Goal: Information Seeking & Learning: Compare options

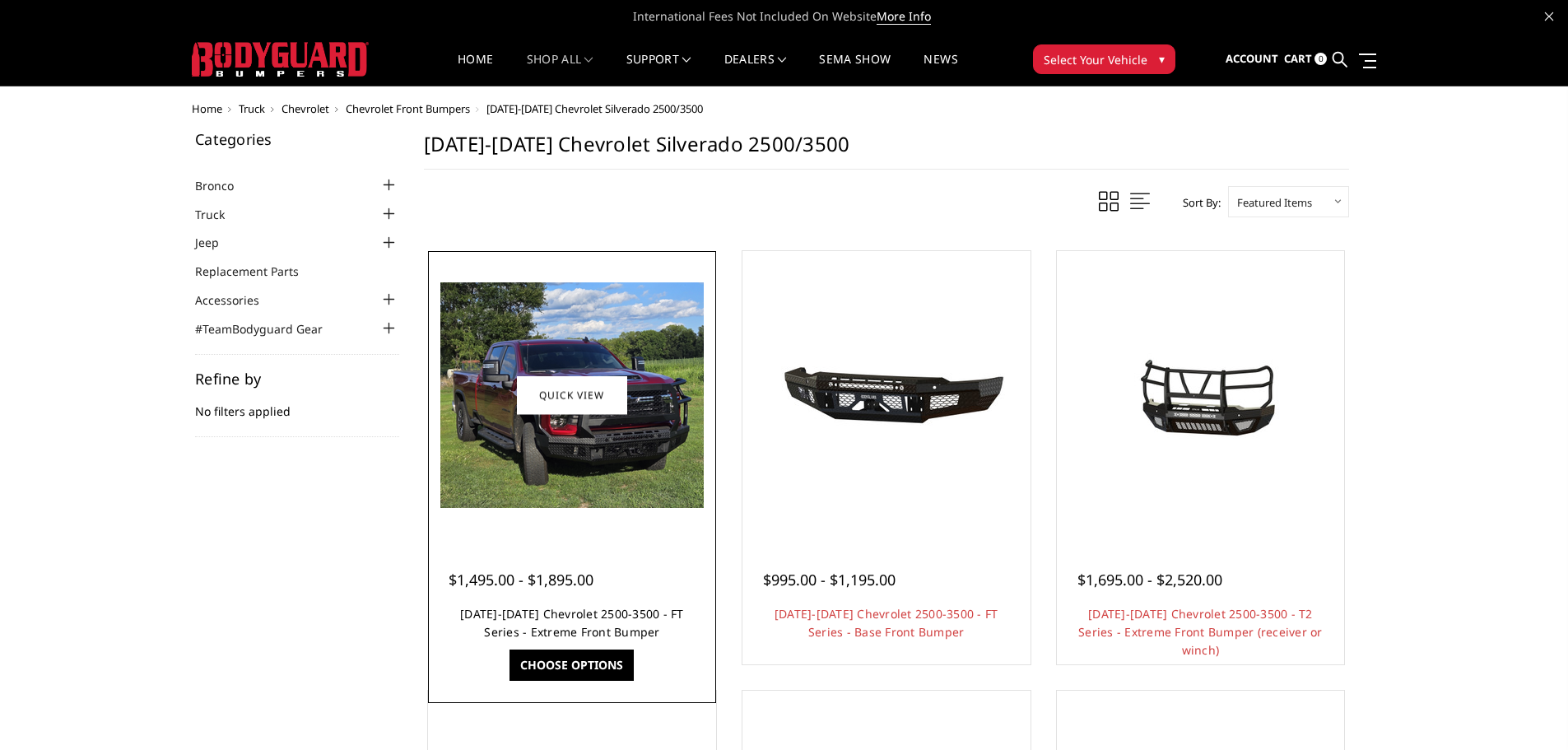
click at [575, 610] on link "[DATE]-[DATE] Chevrolet 2500-3500 - FT Series - Extreme Front Bumper" at bounding box center [571, 622] width 224 height 33
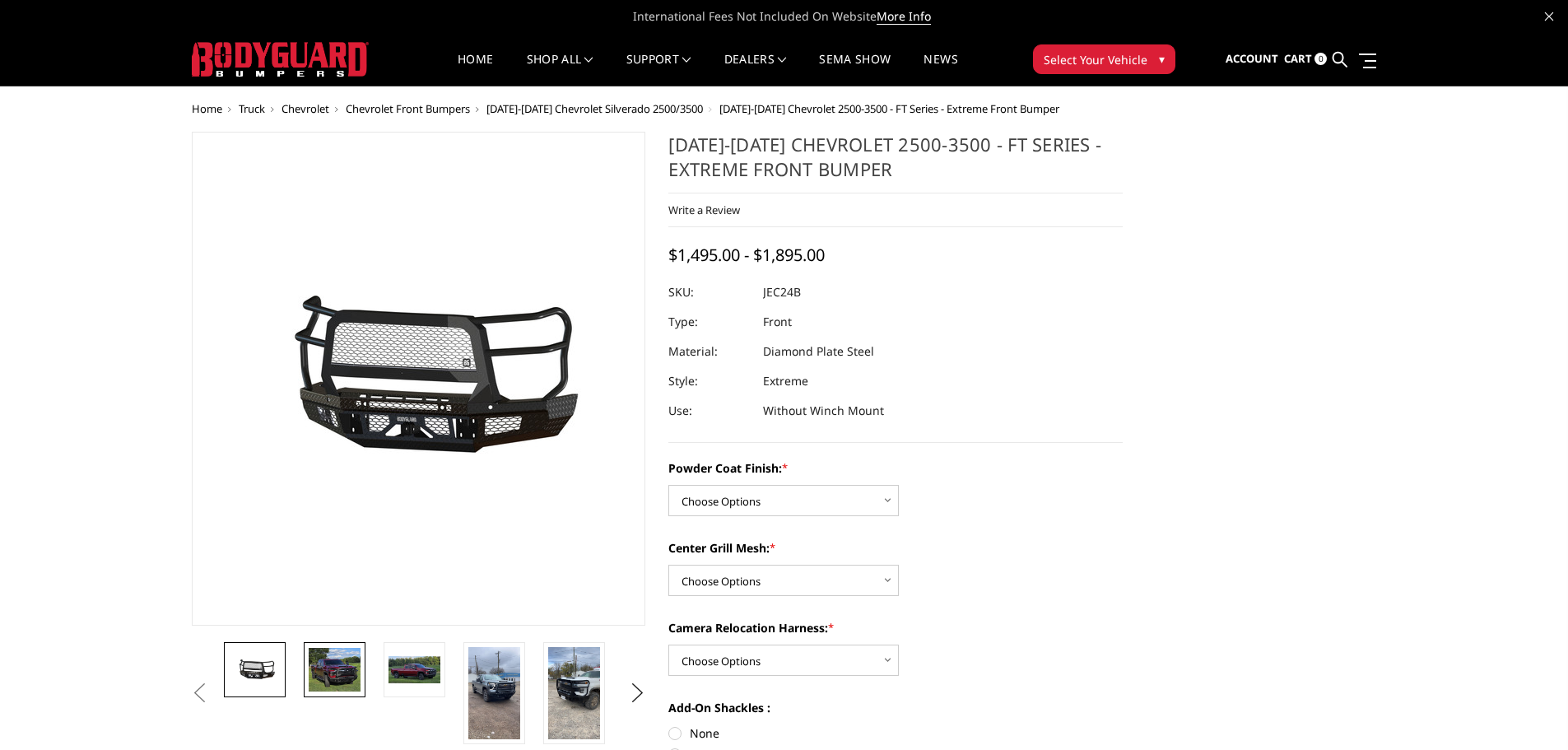
click at [331, 672] on img at bounding box center [334, 670] width 51 height 45
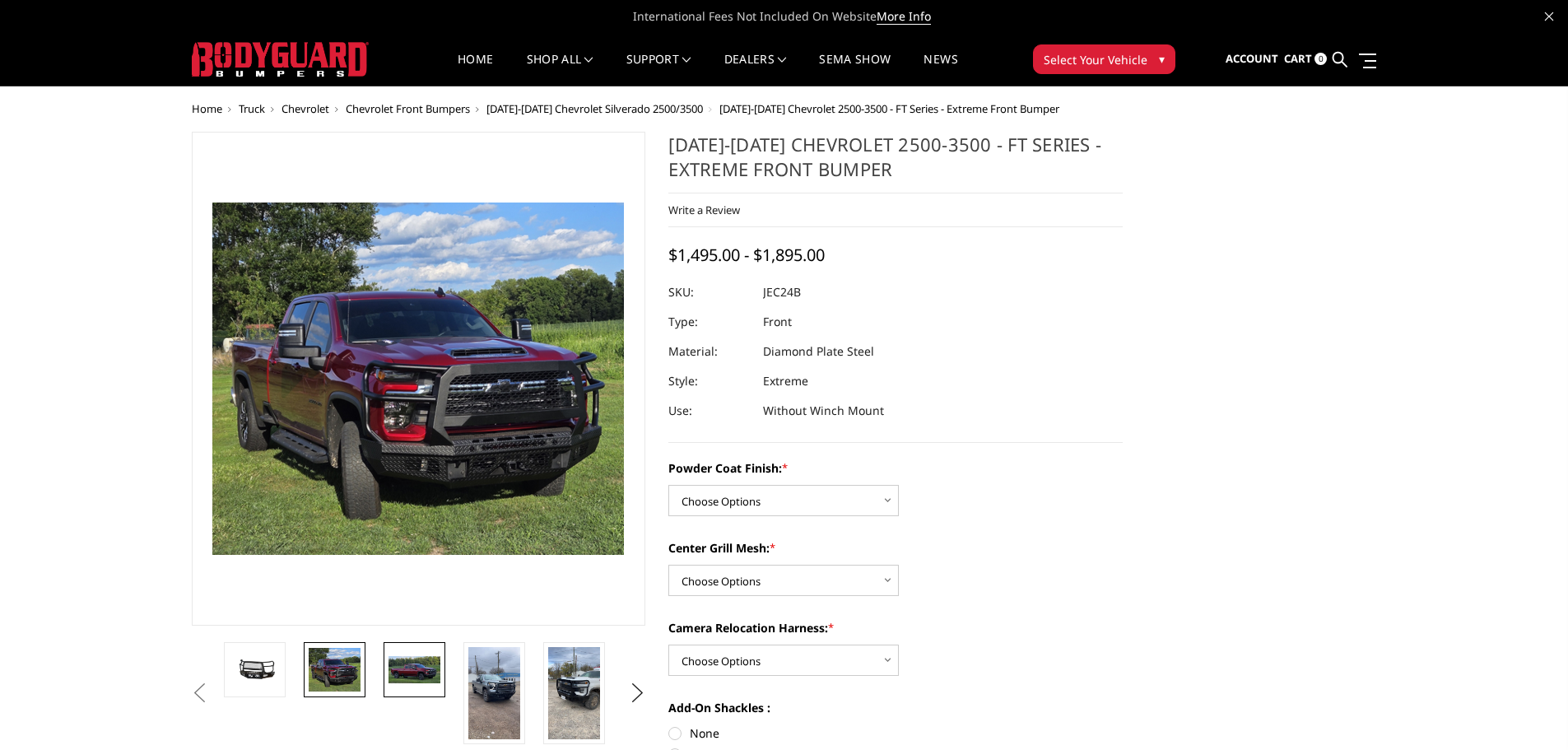
click at [398, 668] on img at bounding box center [414, 669] width 51 height 28
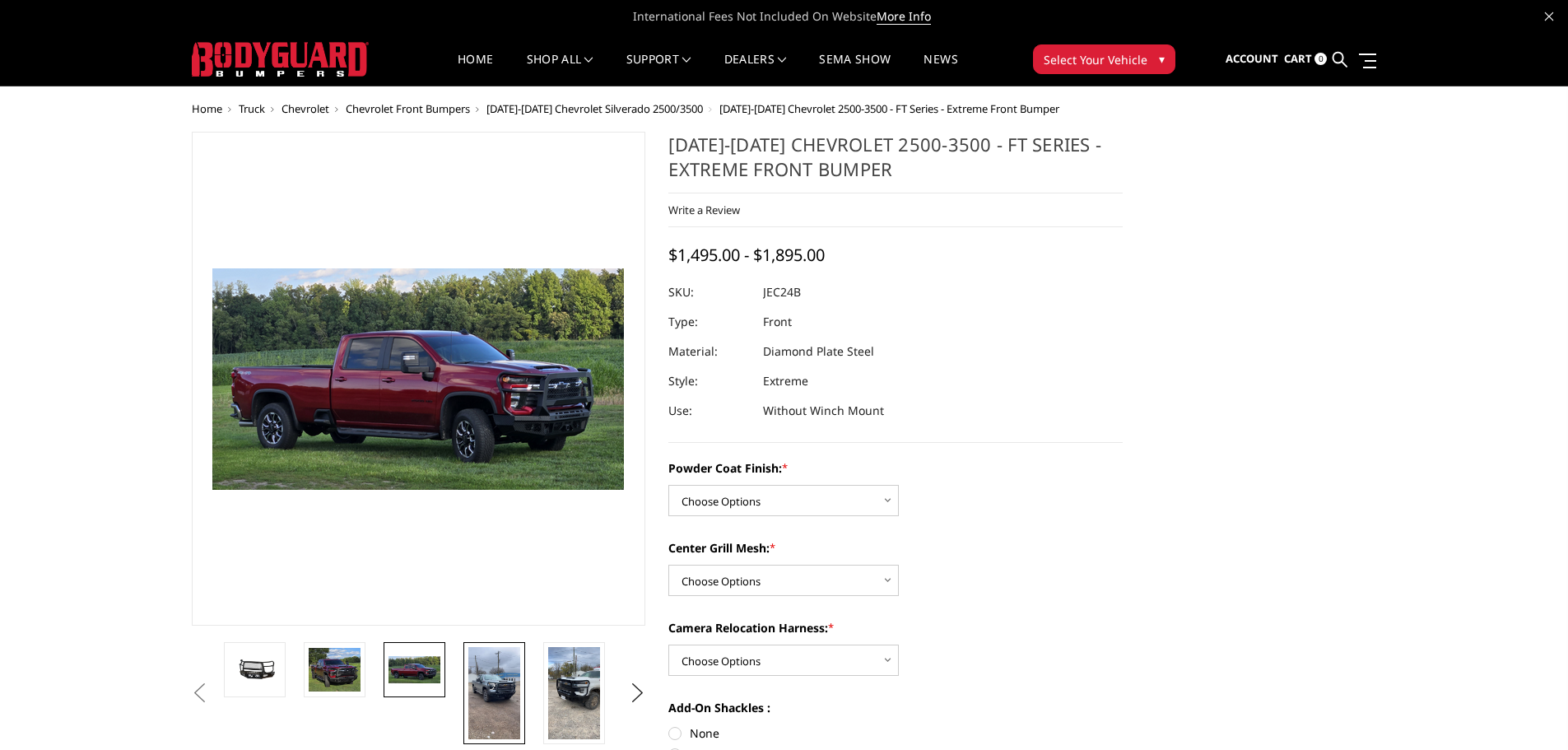
click at [494, 663] on img at bounding box center [494, 693] width 51 height 92
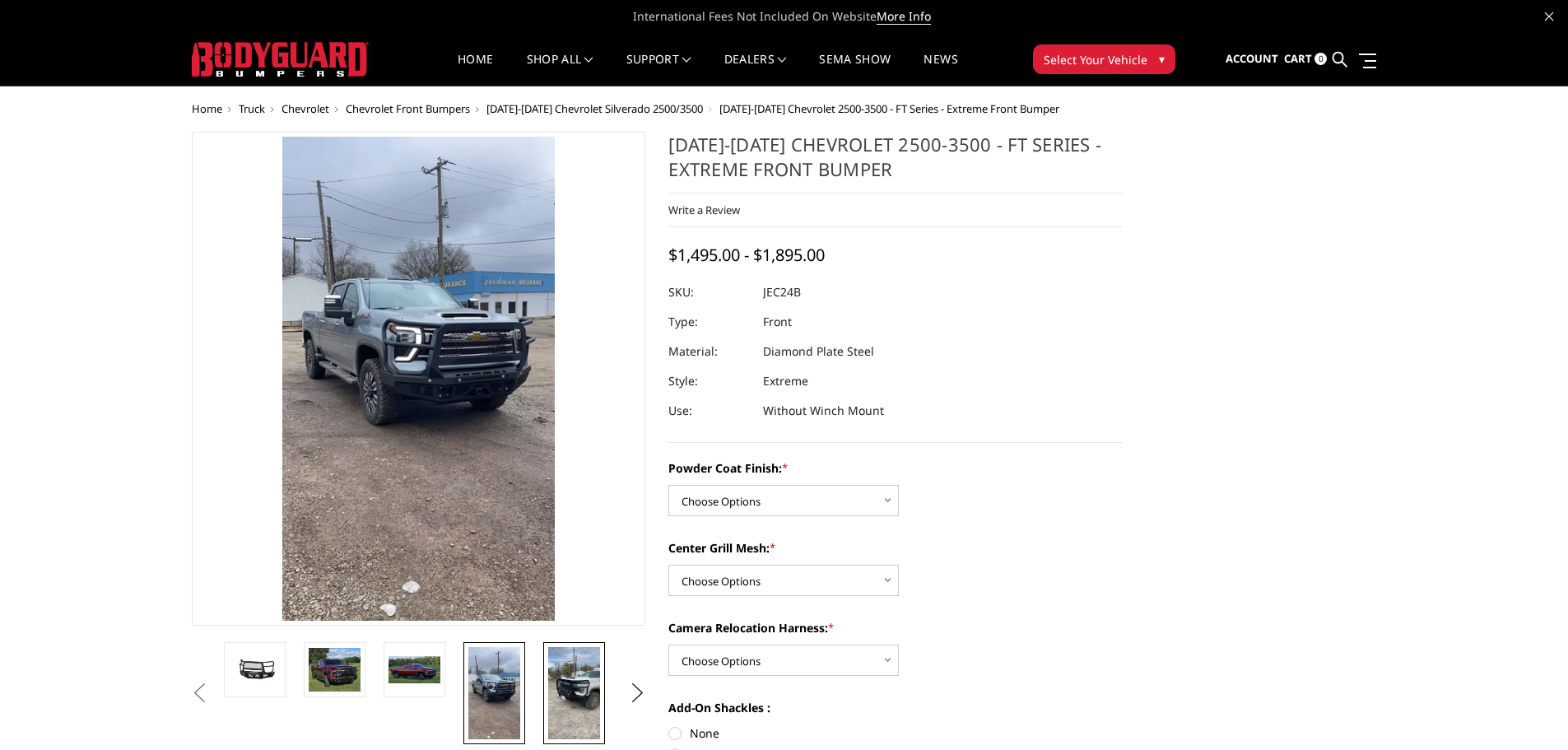
click at [589, 684] on img at bounding box center [574, 693] width 51 height 92
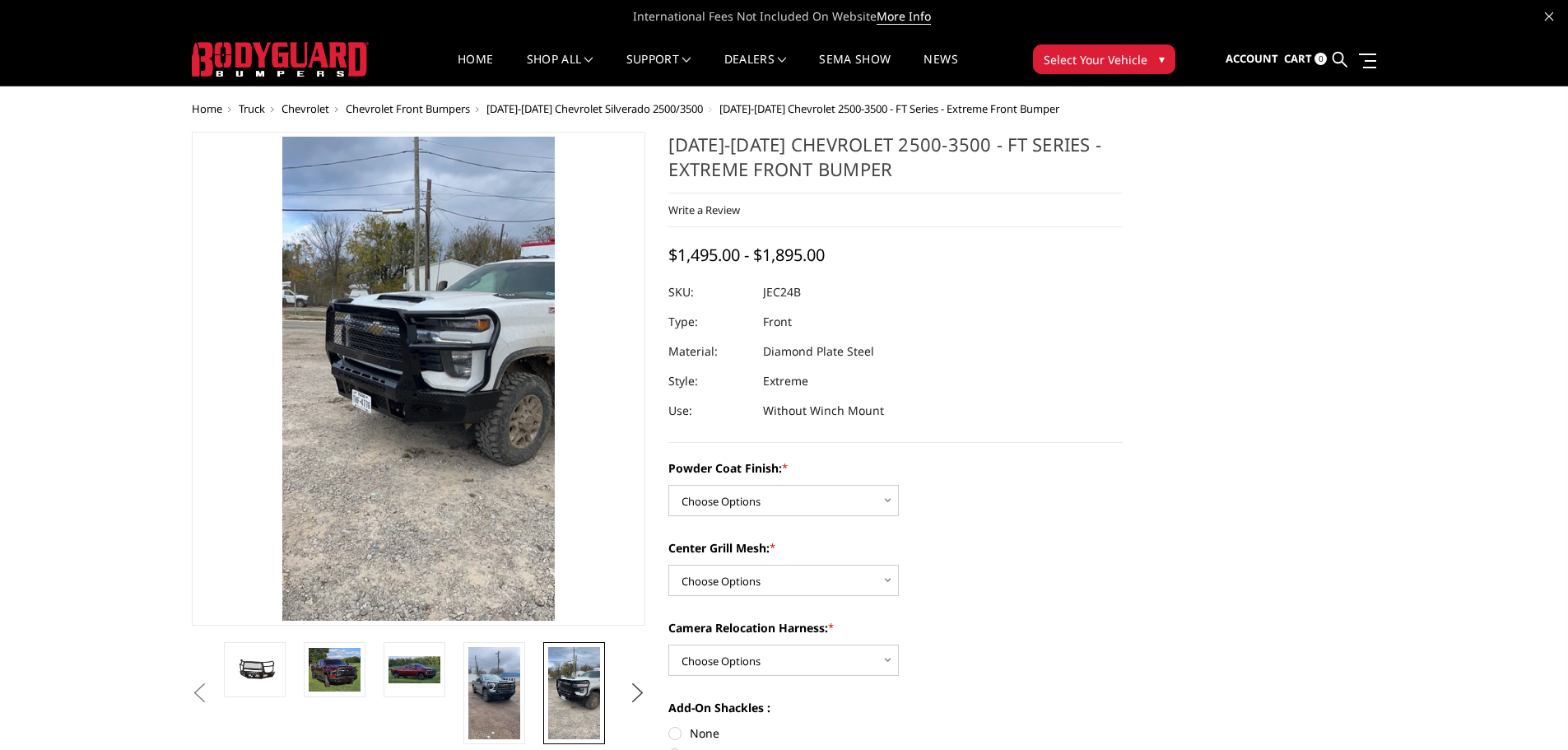
click at [636, 689] on button "Next" at bounding box center [637, 693] width 25 height 25
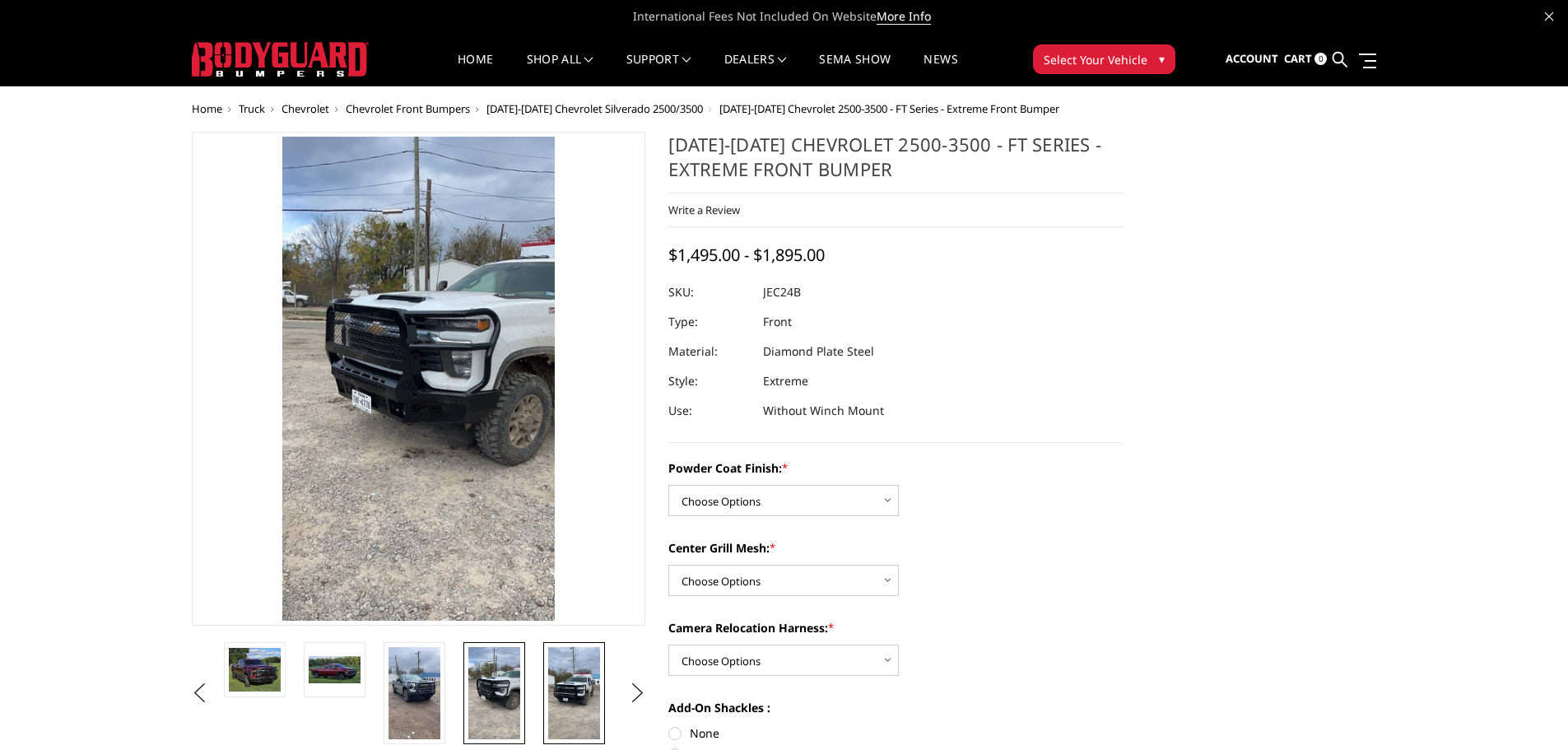
click at [578, 691] on img at bounding box center [574, 693] width 51 height 92
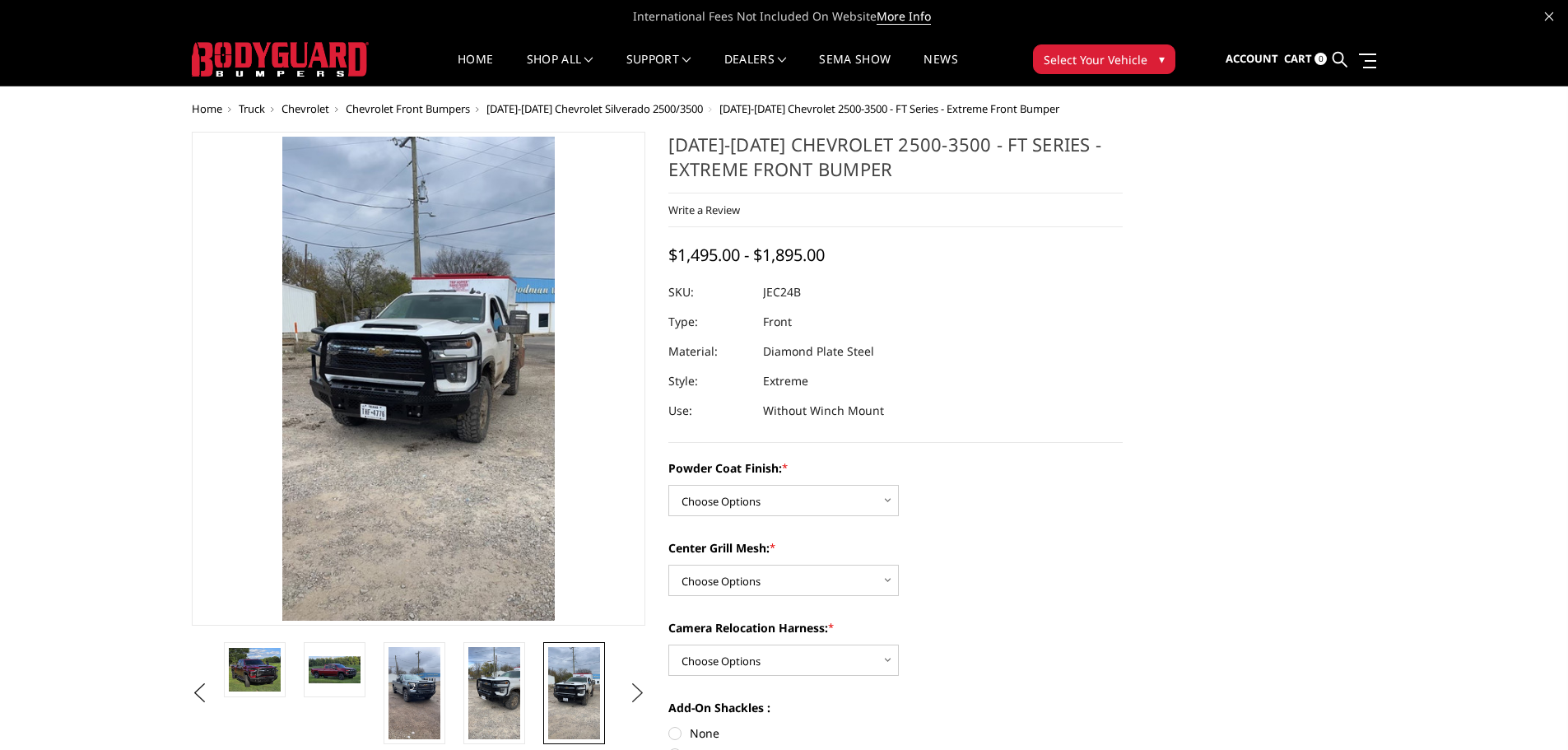
click at [631, 697] on button "Next" at bounding box center [637, 693] width 25 height 25
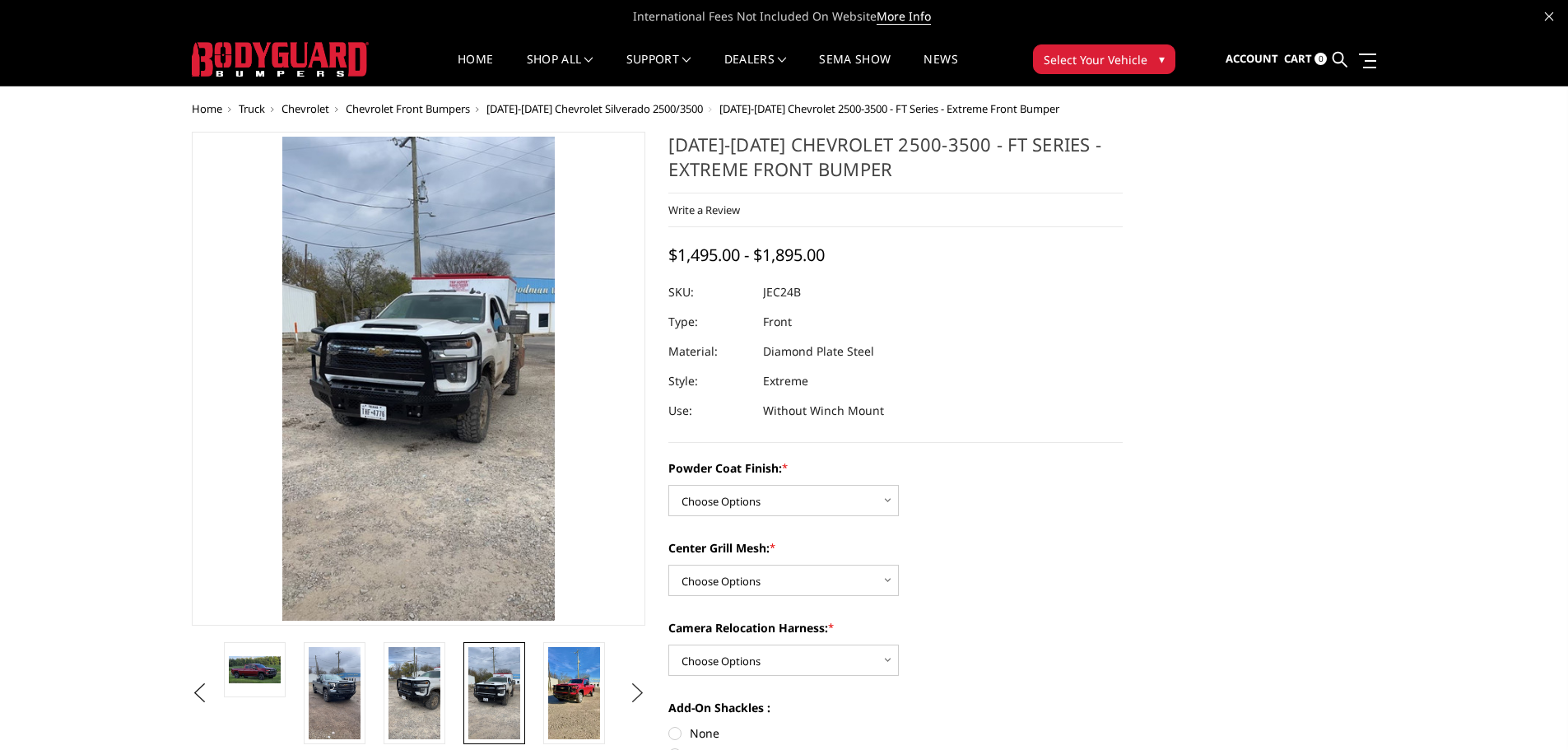
click at [639, 694] on button "Next" at bounding box center [637, 693] width 25 height 25
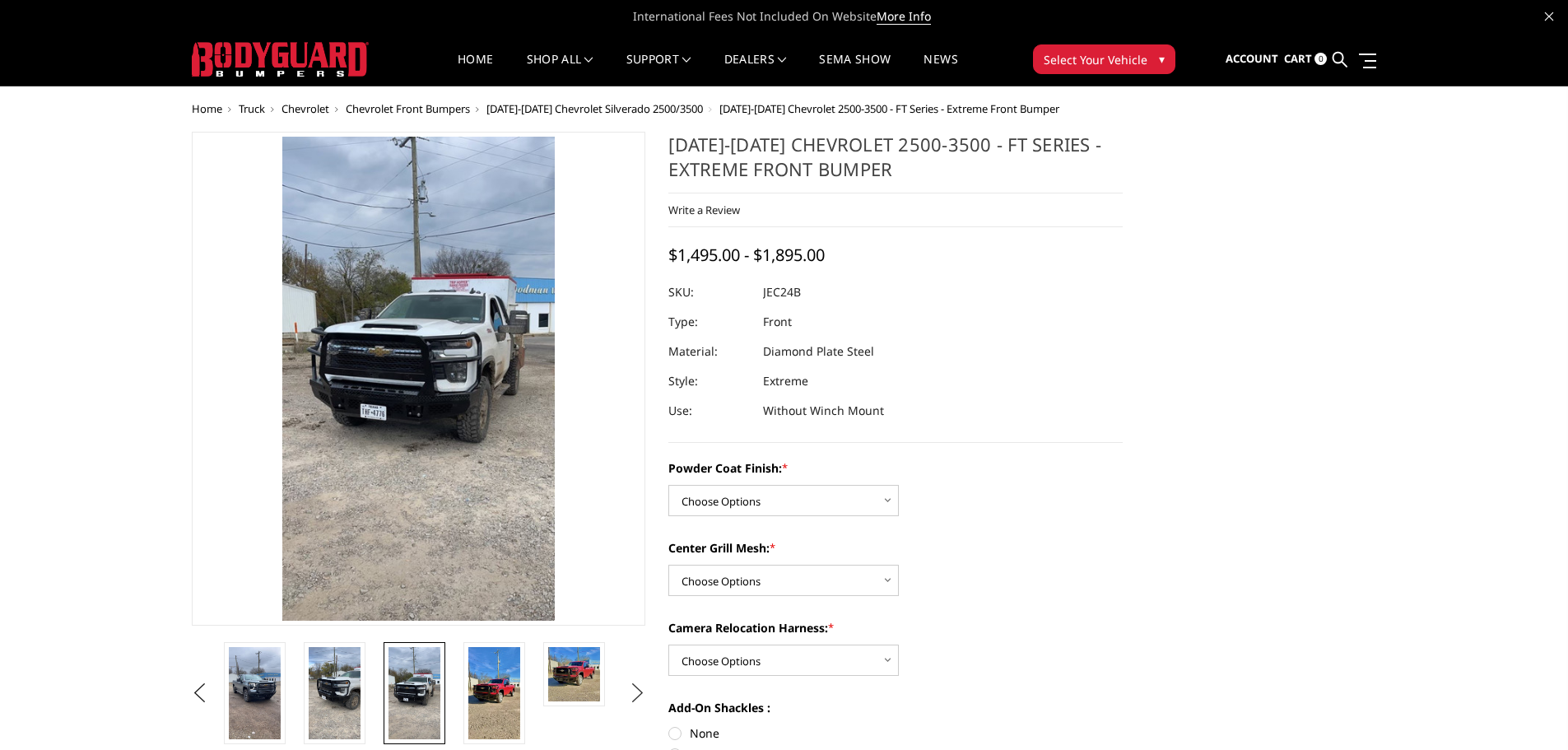
click at [639, 694] on button "Next" at bounding box center [637, 693] width 25 height 25
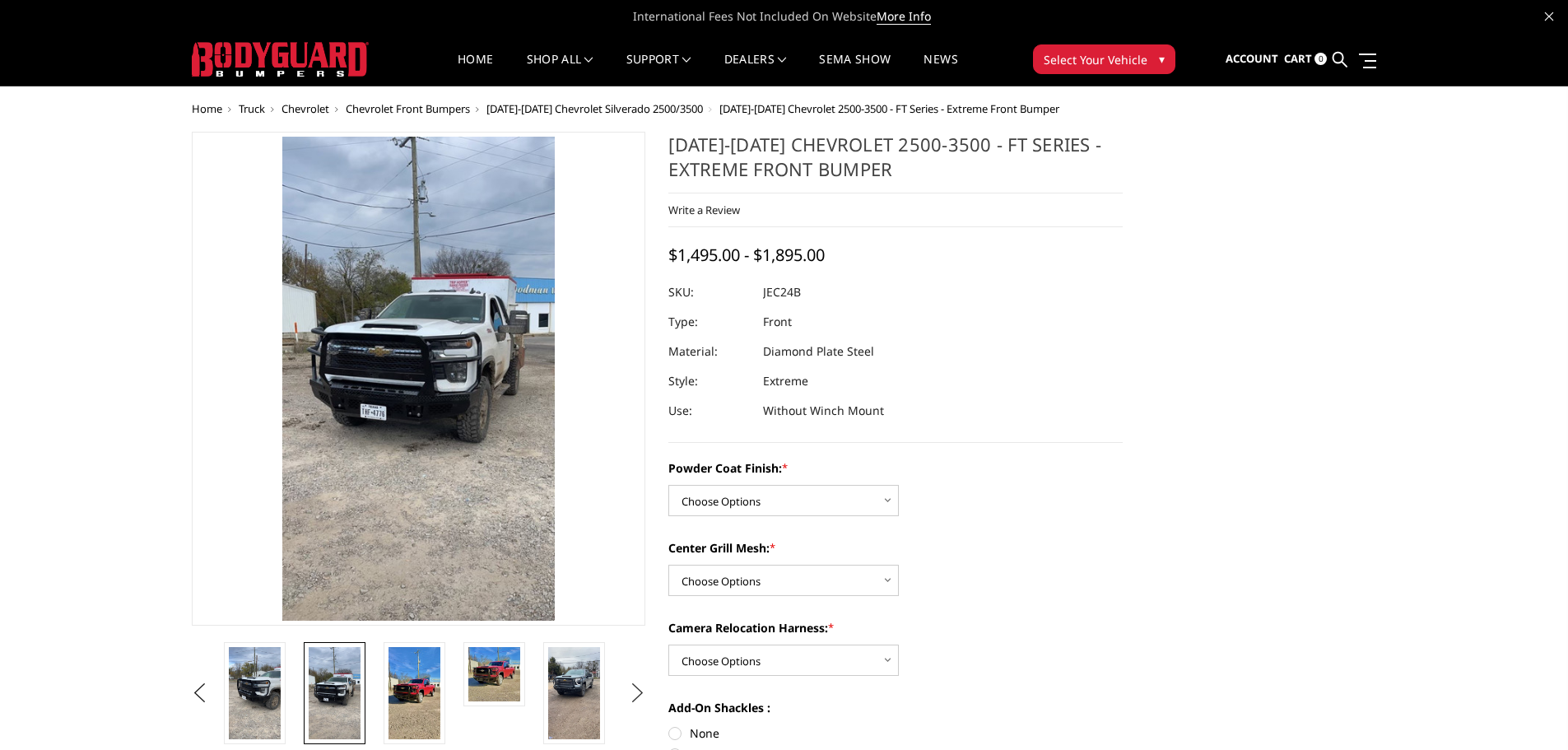
click at [639, 694] on button "Next" at bounding box center [637, 693] width 25 height 25
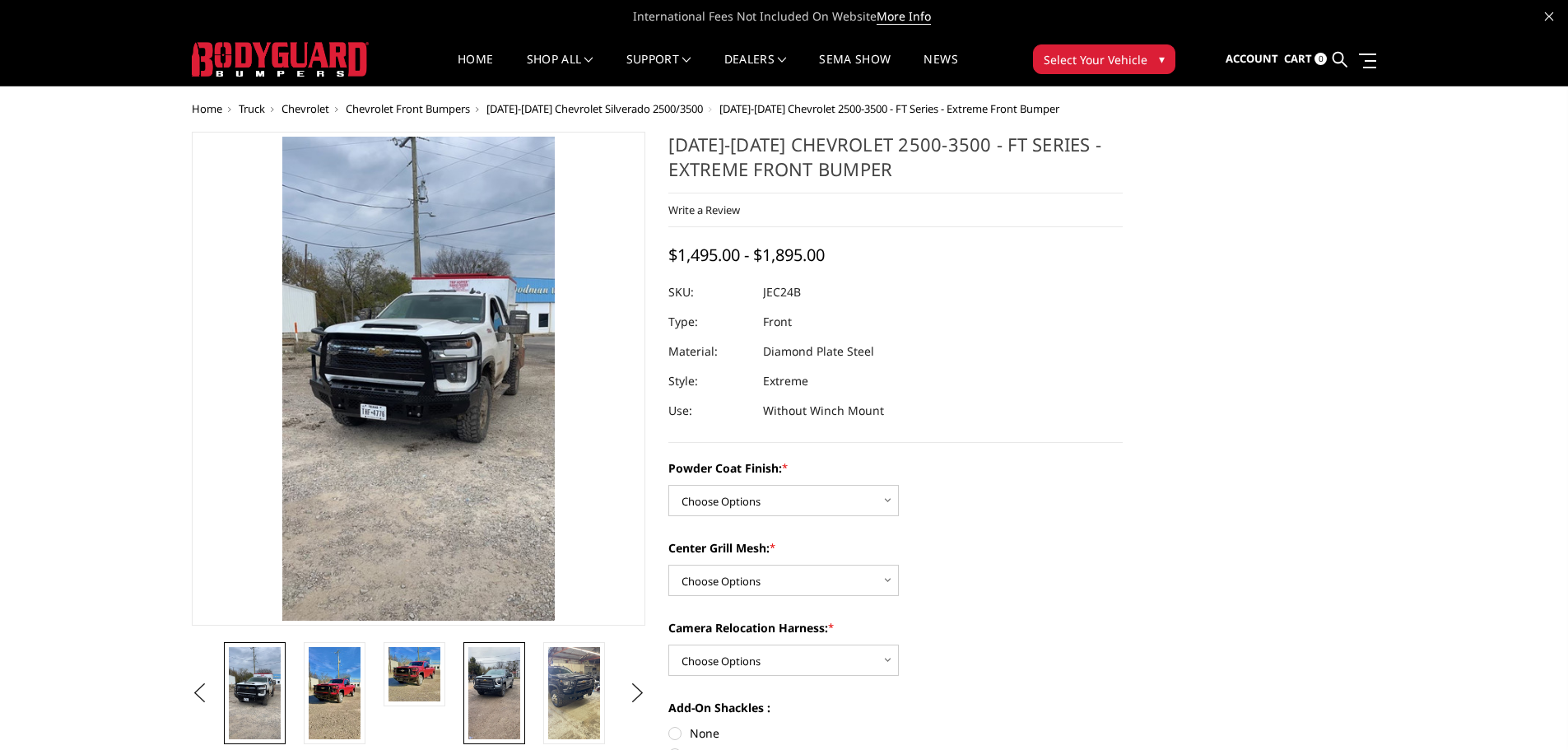
click at [493, 703] on img at bounding box center [494, 693] width 51 height 92
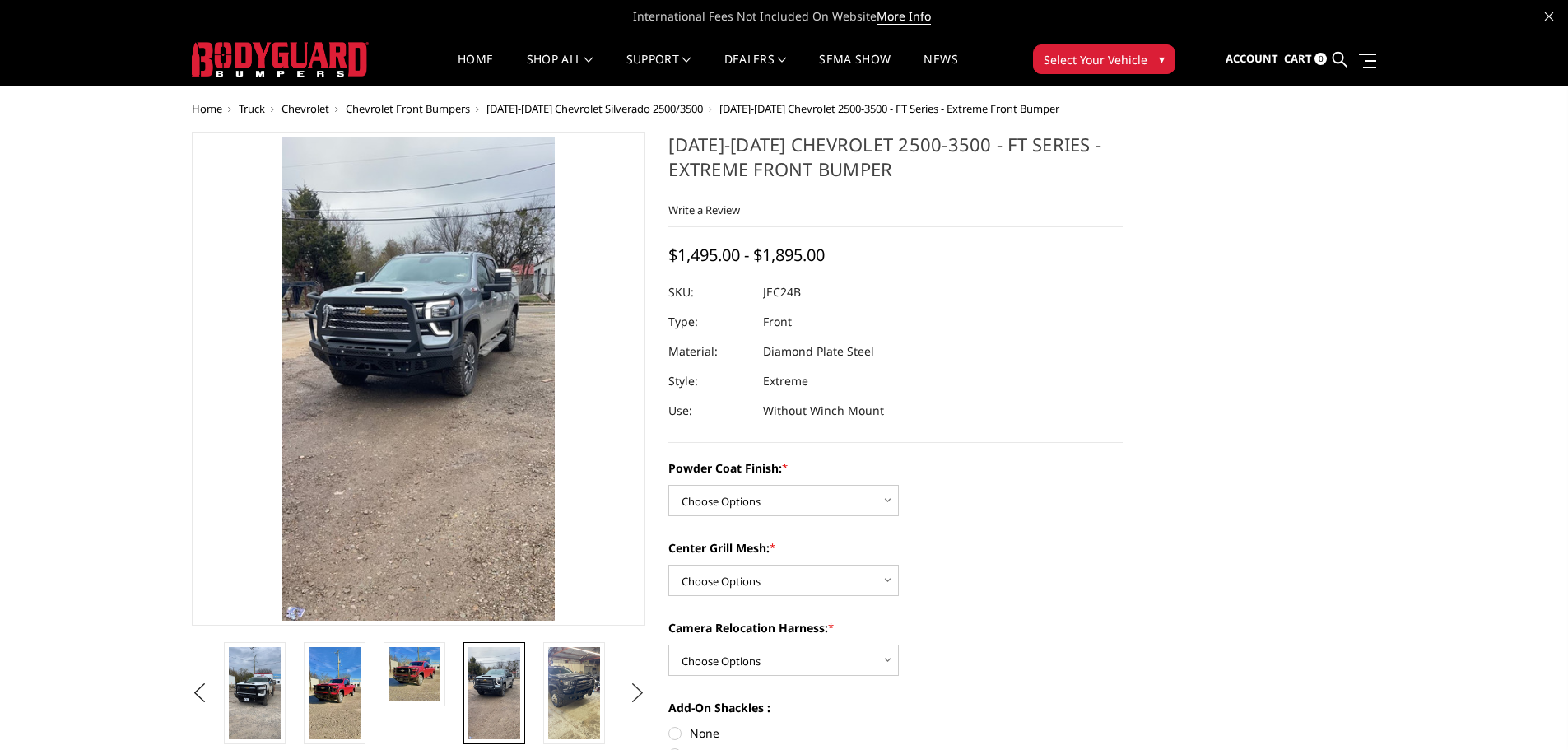
click at [625, 689] on button "Next" at bounding box center [637, 693] width 25 height 25
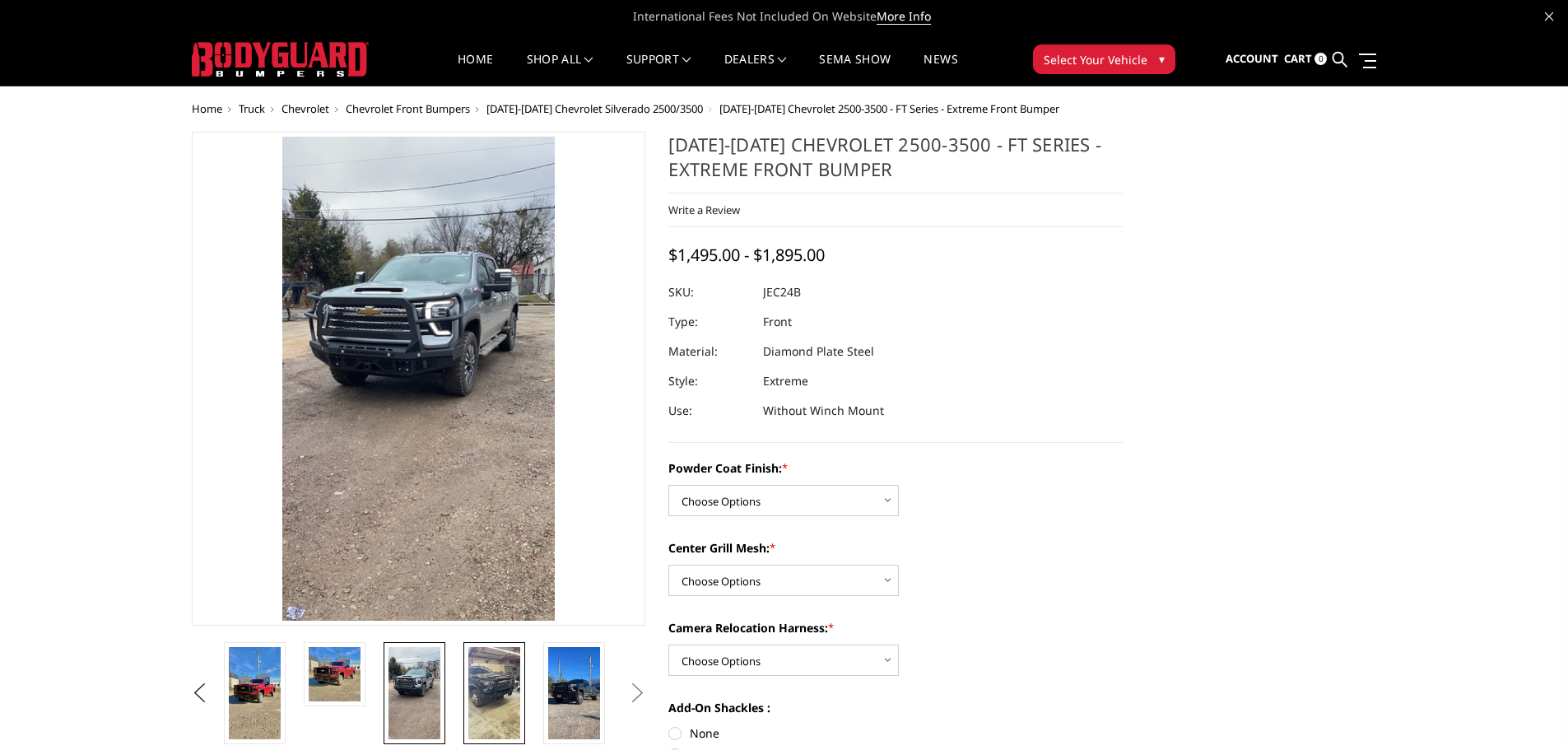
click at [502, 690] on img at bounding box center [494, 693] width 51 height 92
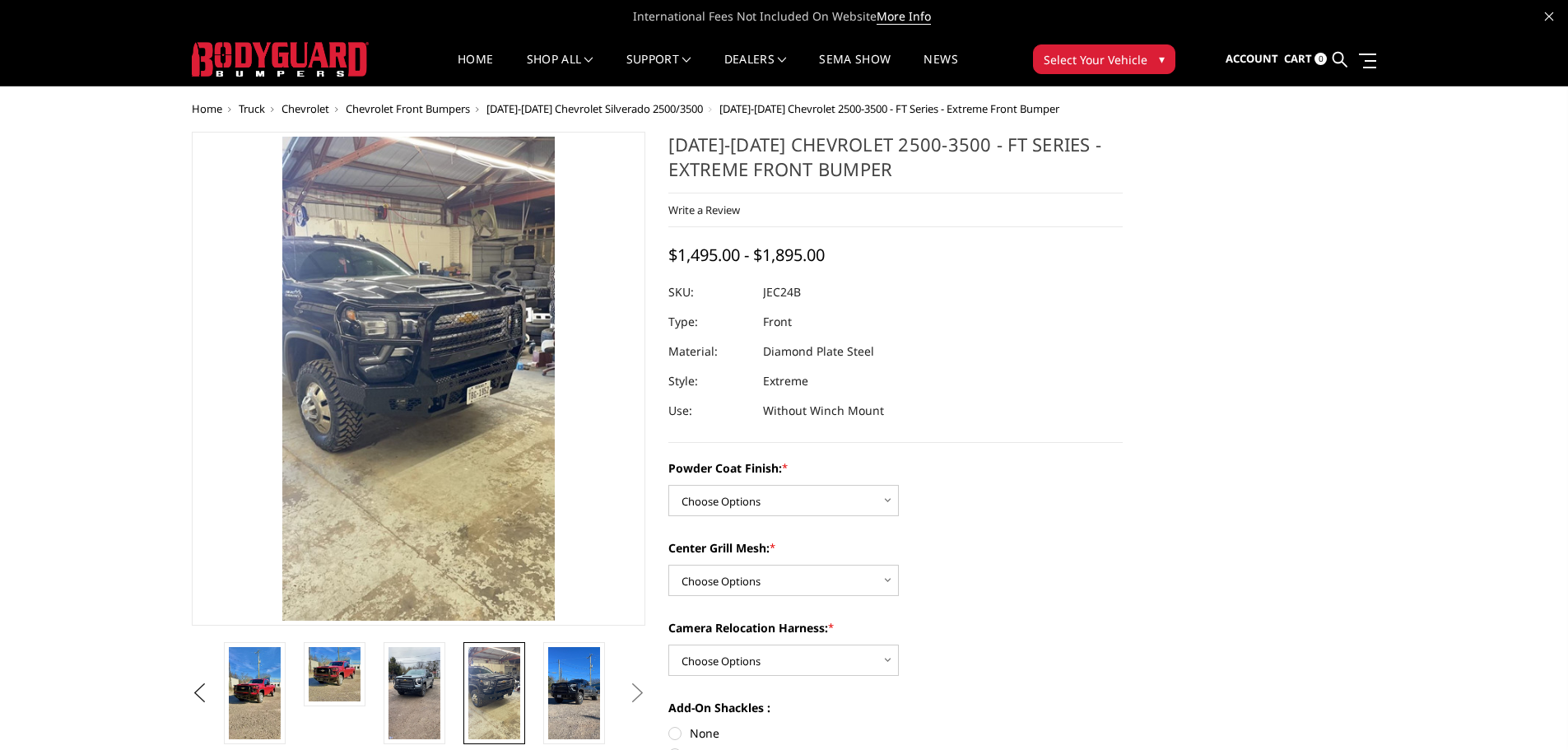
click at [630, 686] on button "Next" at bounding box center [637, 693] width 25 height 25
click at [569, 690] on img at bounding box center [574, 693] width 51 height 92
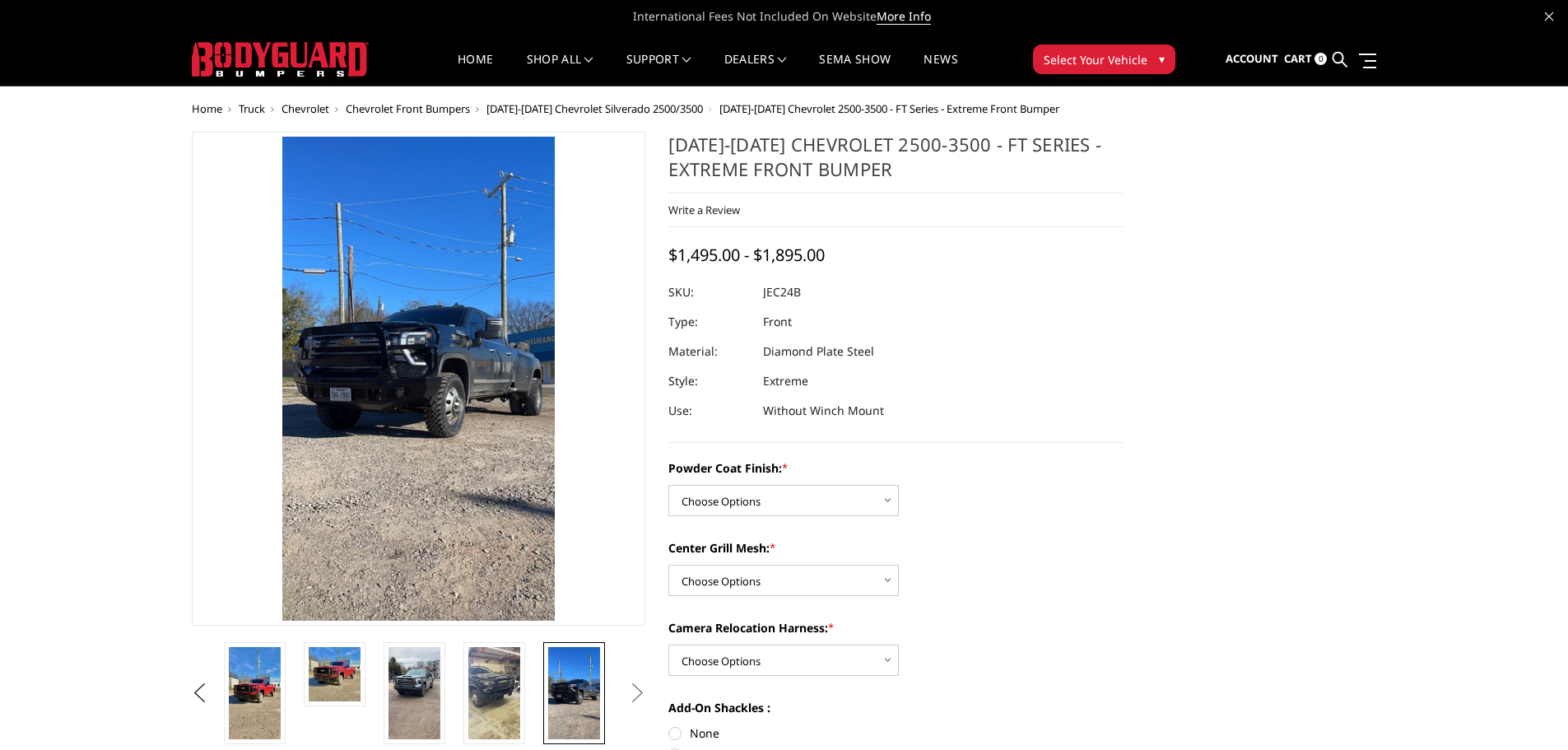
click at [638, 697] on button "Next" at bounding box center [637, 693] width 25 height 25
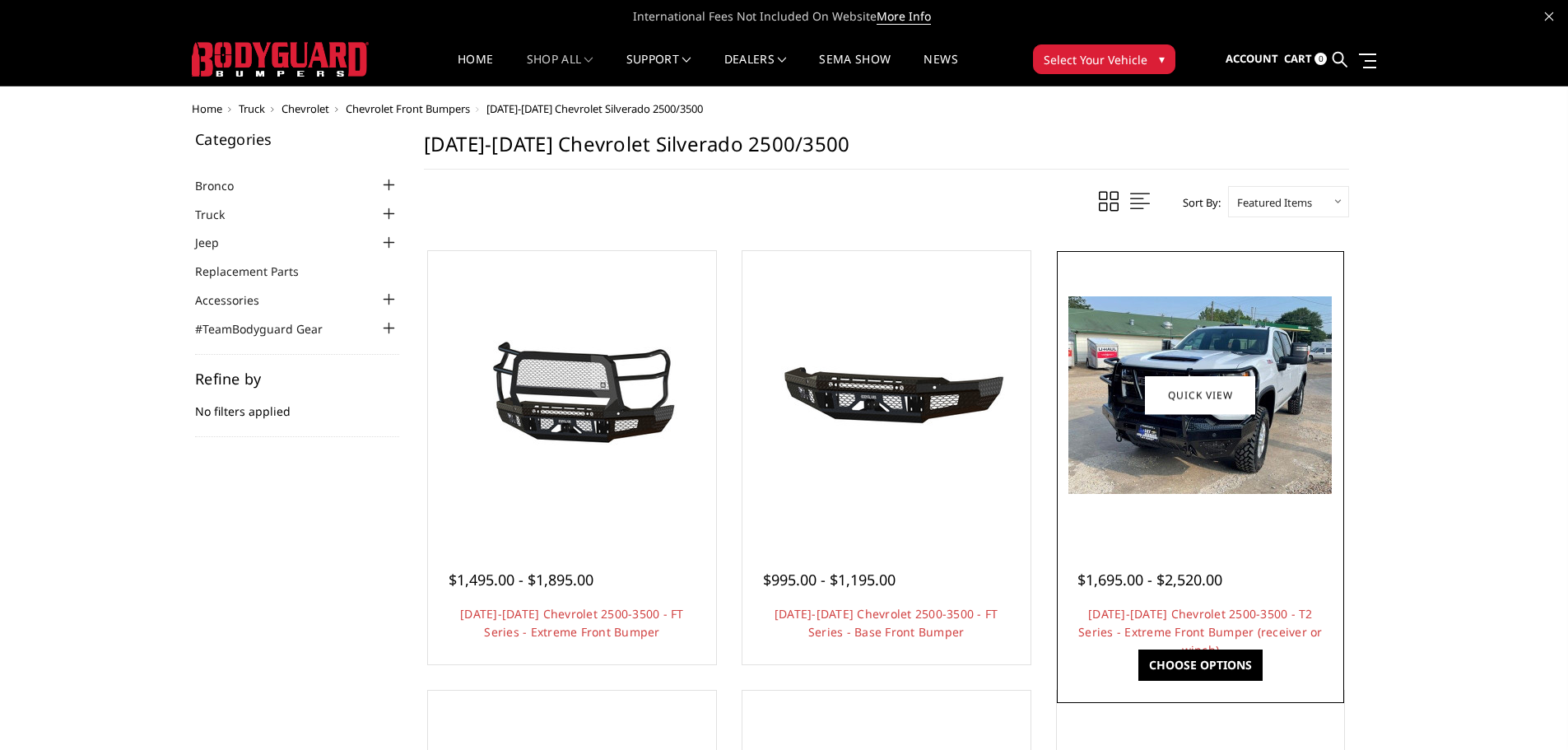
click at [1149, 424] on img at bounding box center [1201, 395] width 264 height 198
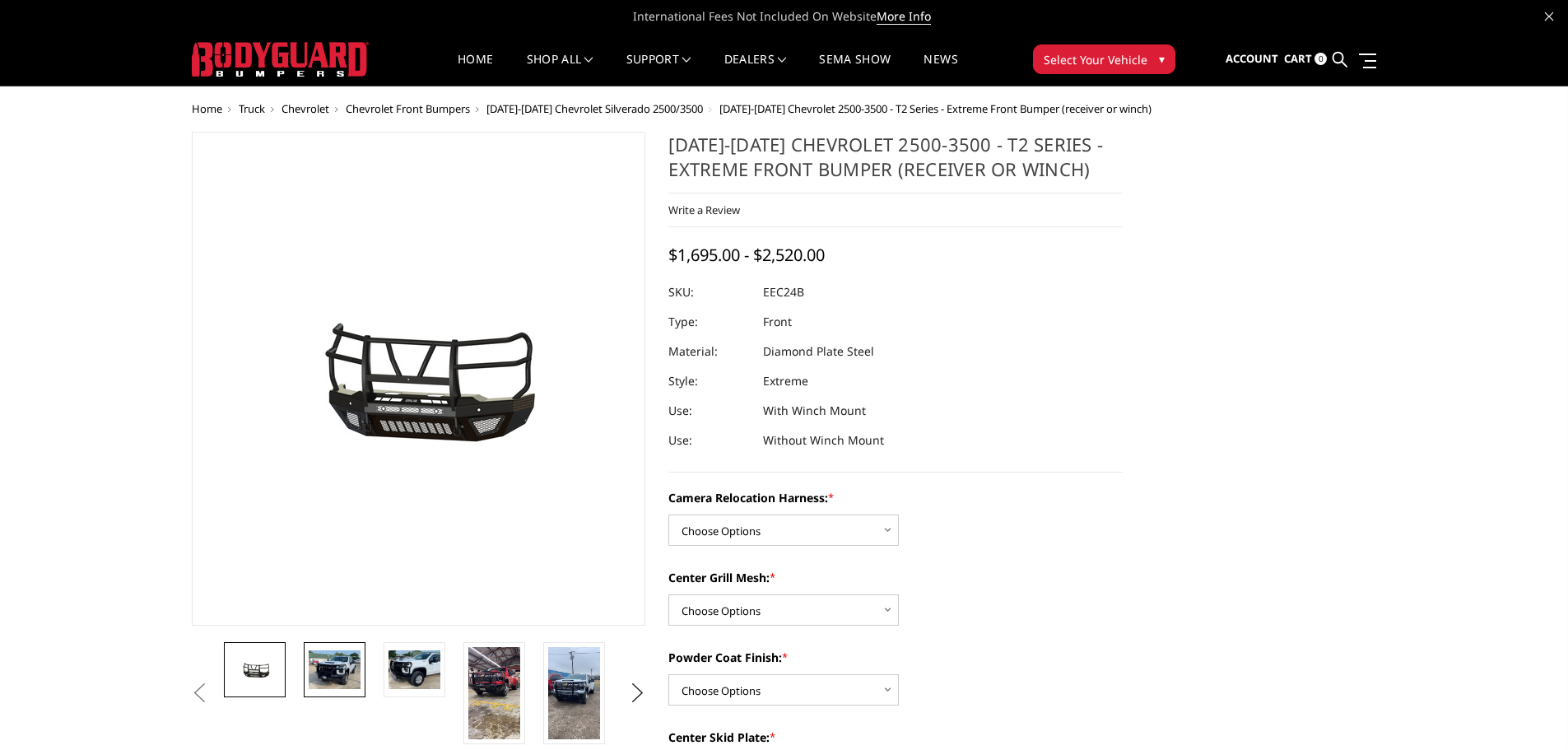
click at [320, 667] on img at bounding box center [334, 669] width 51 height 39
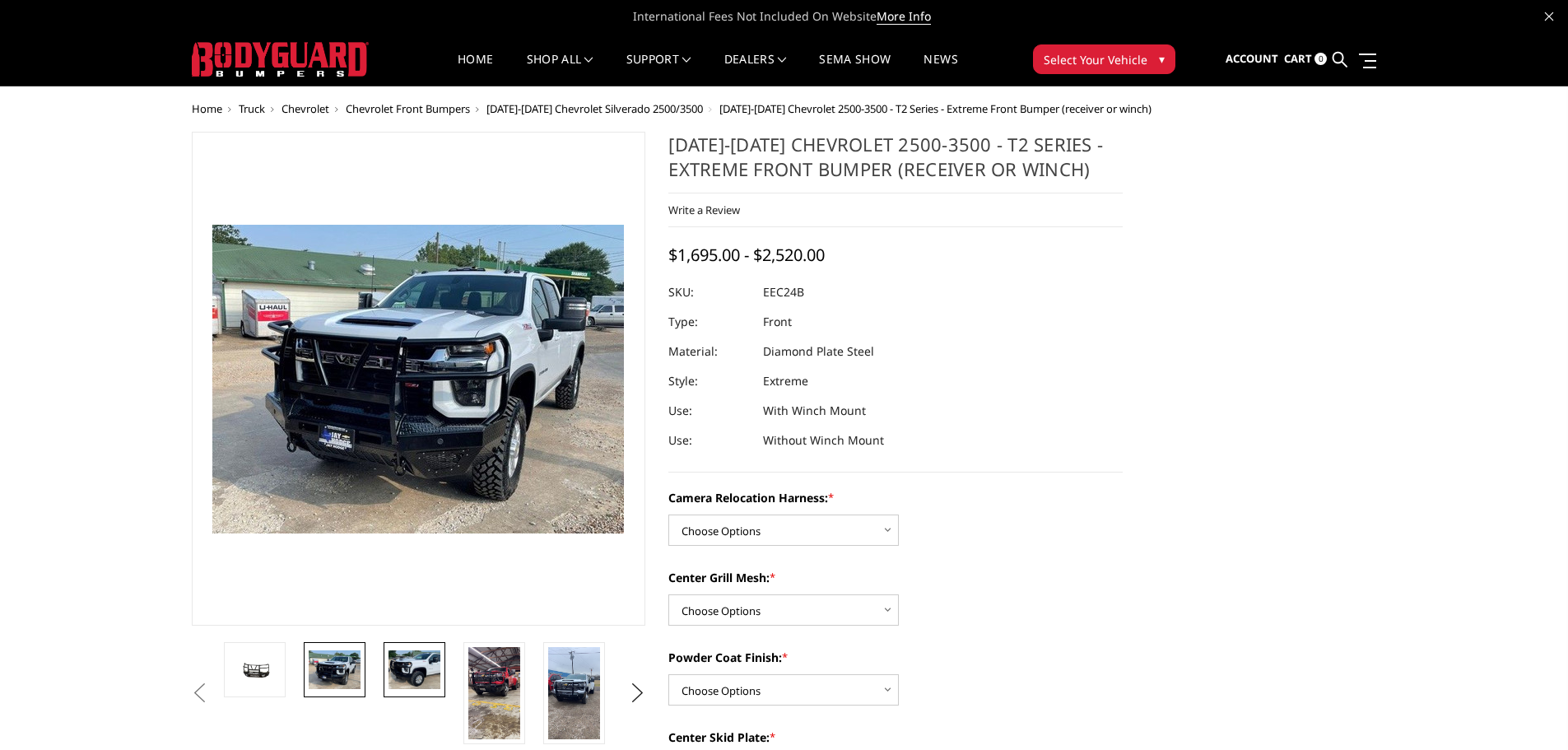
click at [405, 670] on img at bounding box center [414, 669] width 51 height 39
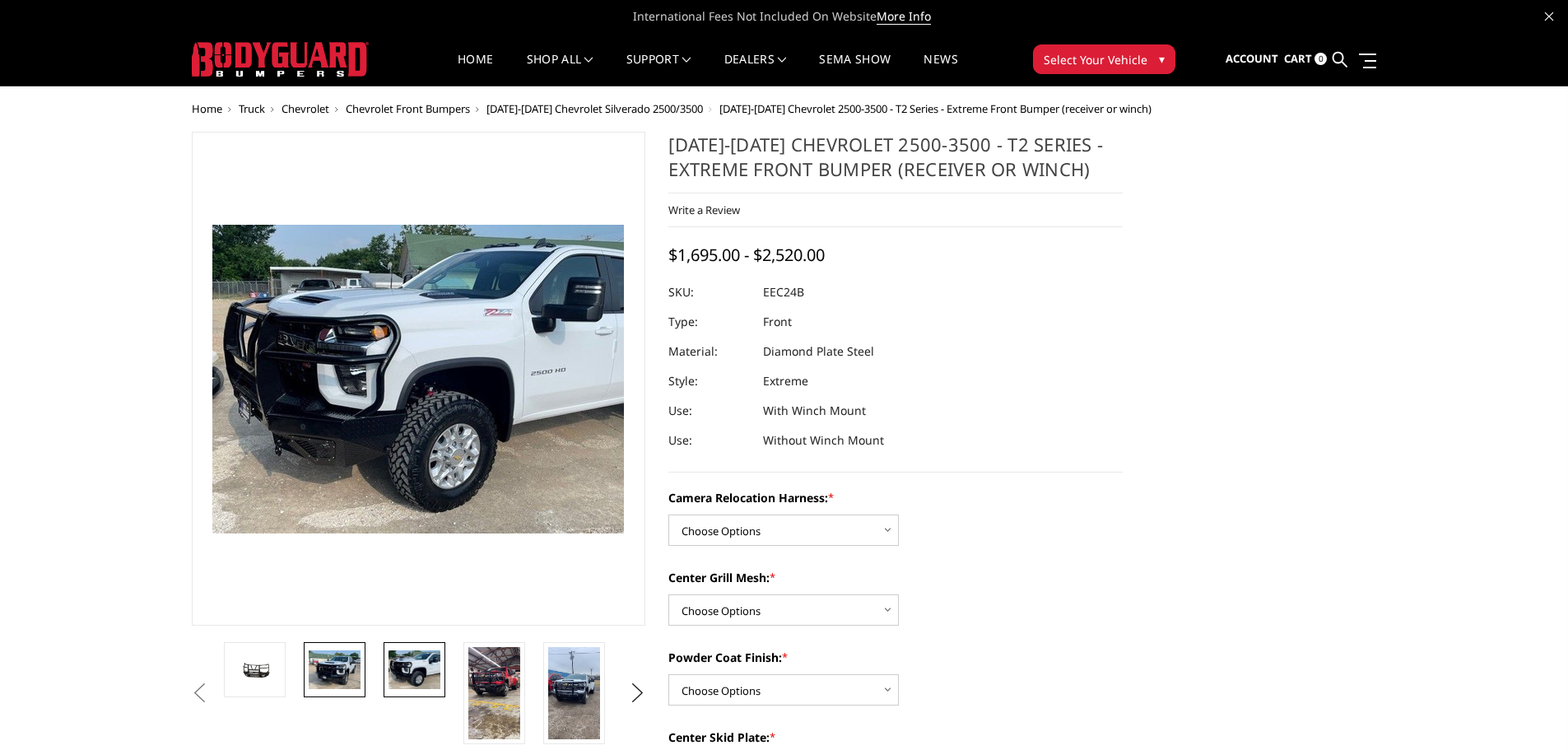
click at [340, 673] on img at bounding box center [334, 669] width 51 height 39
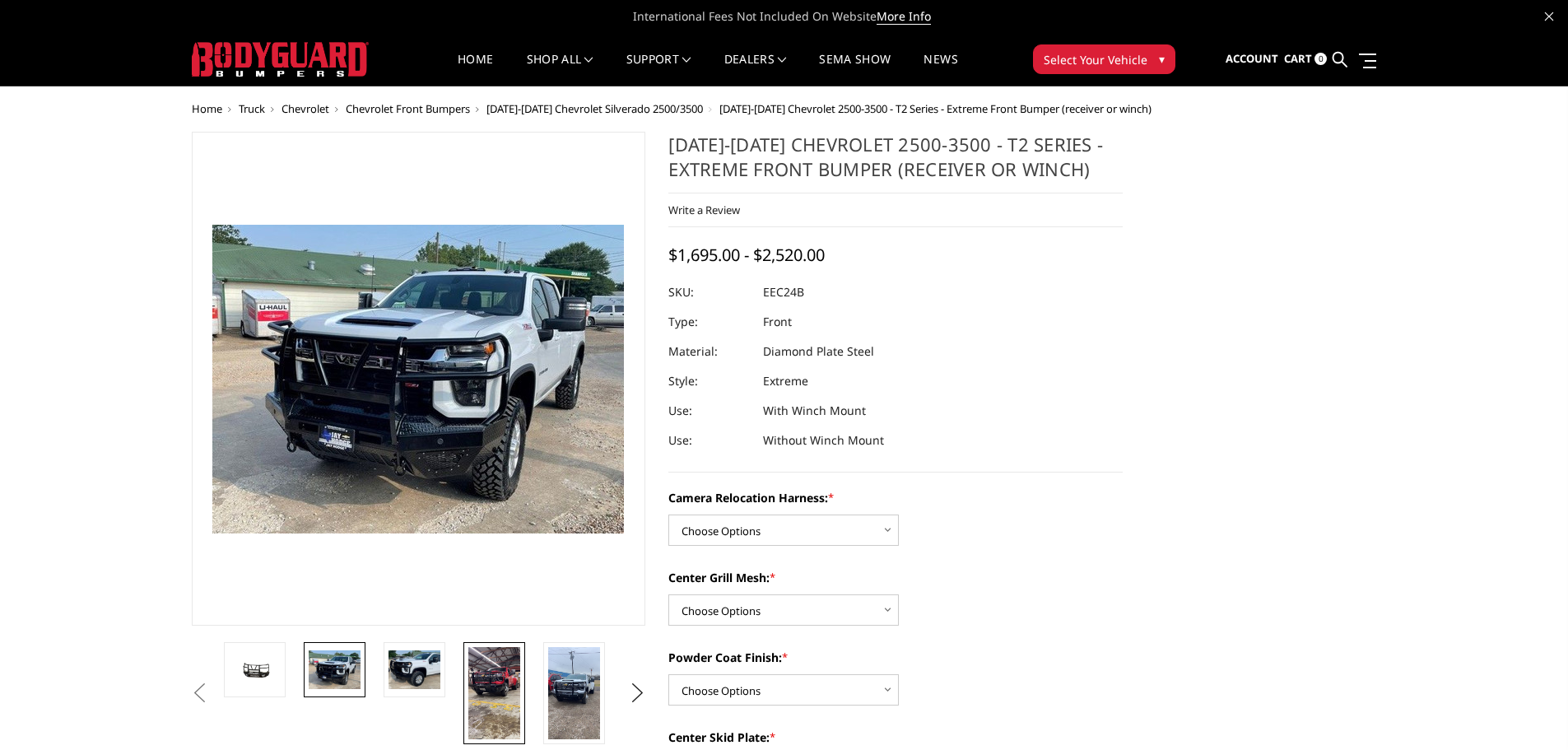
click at [497, 677] on img at bounding box center [494, 693] width 51 height 92
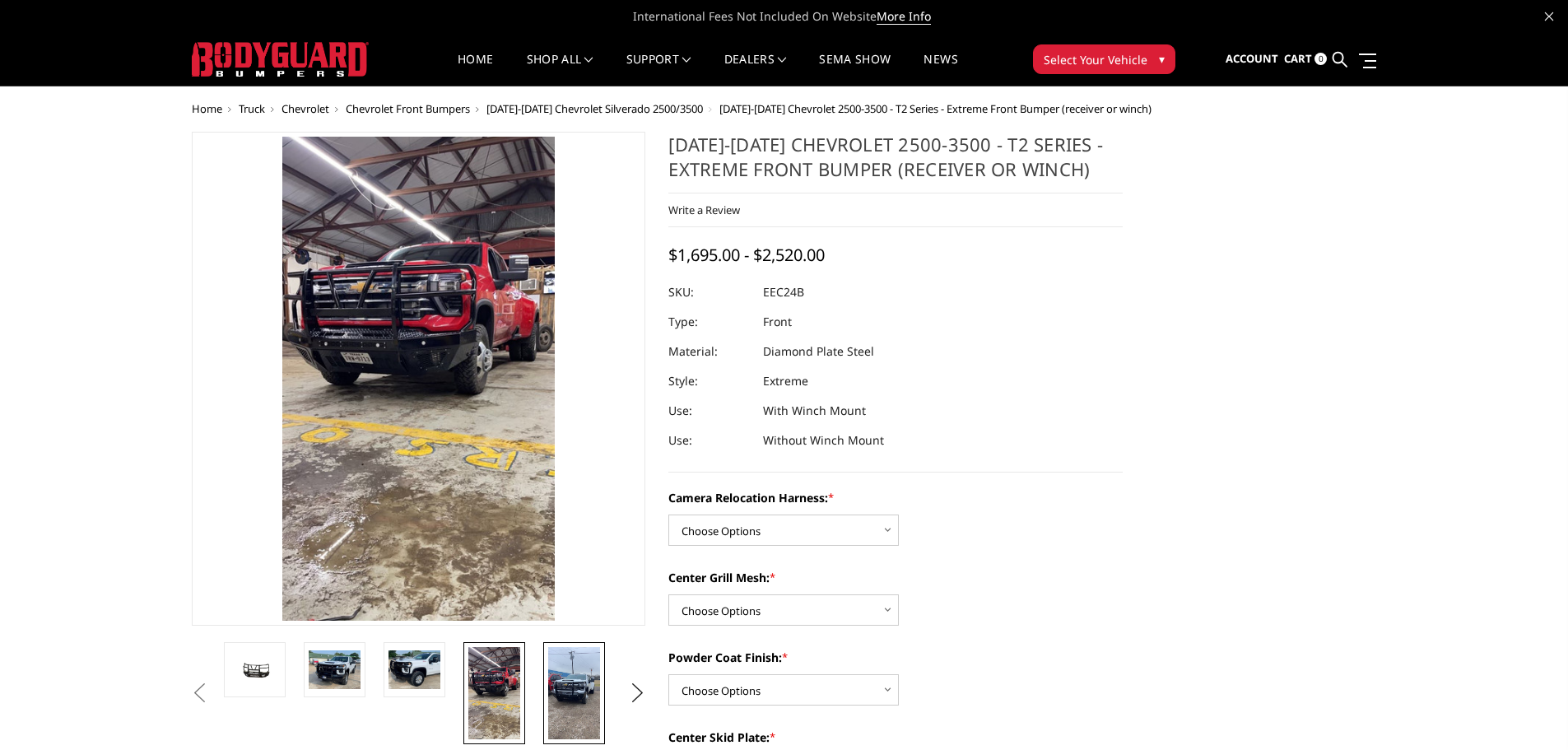
click at [574, 699] on img at bounding box center [574, 693] width 51 height 92
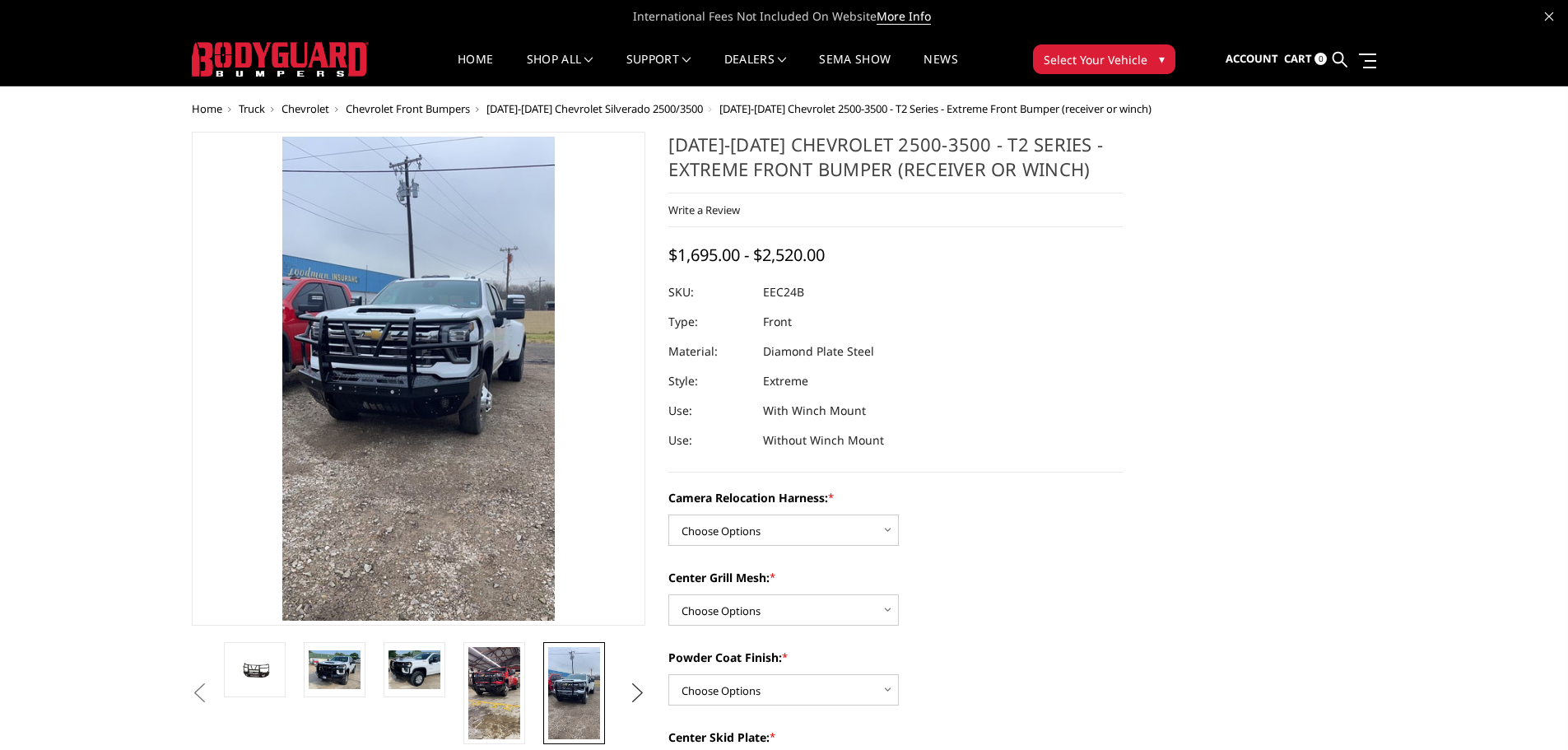
click at [643, 704] on button "Next" at bounding box center [637, 693] width 25 height 25
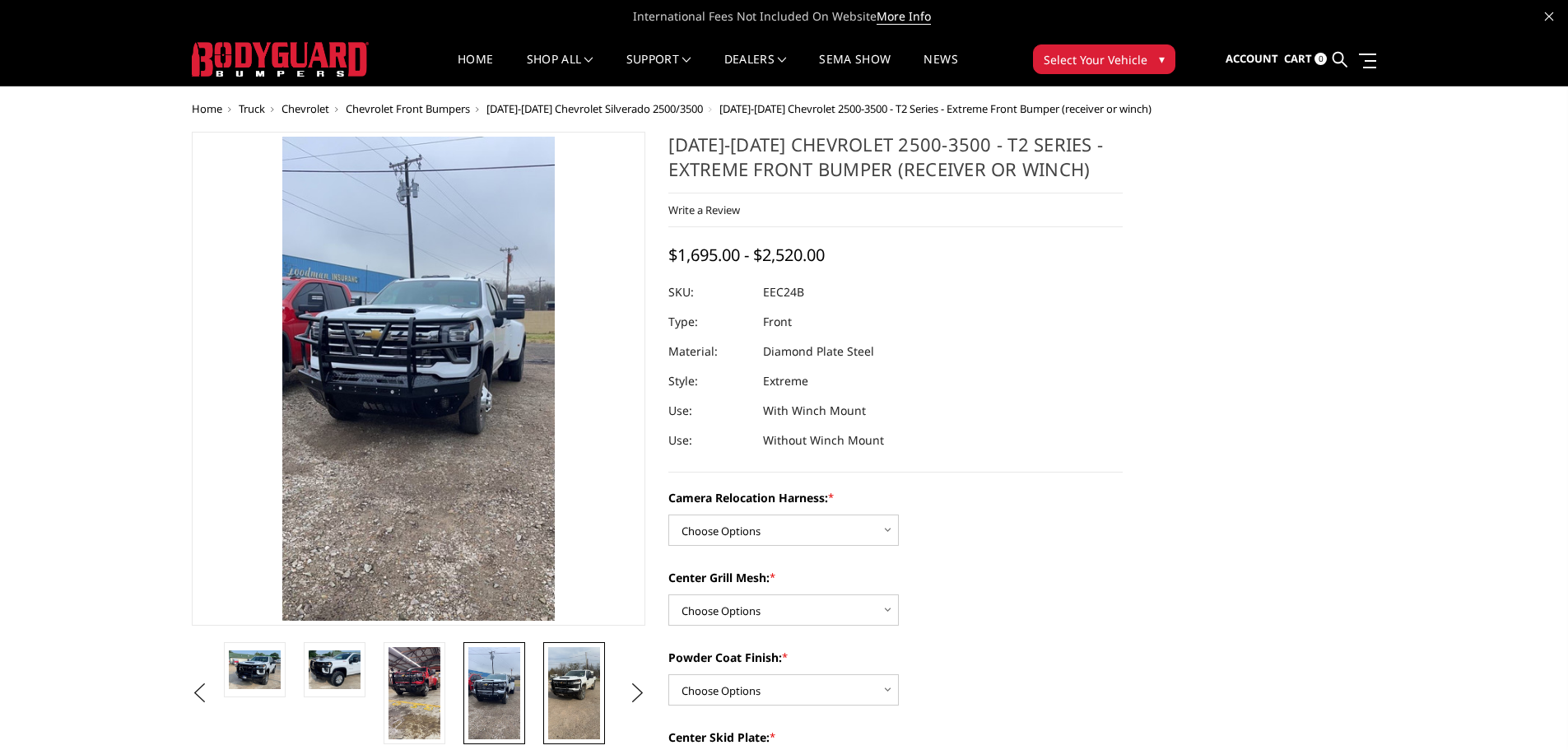
click at [605, 700] on link at bounding box center [574, 693] width 62 height 102
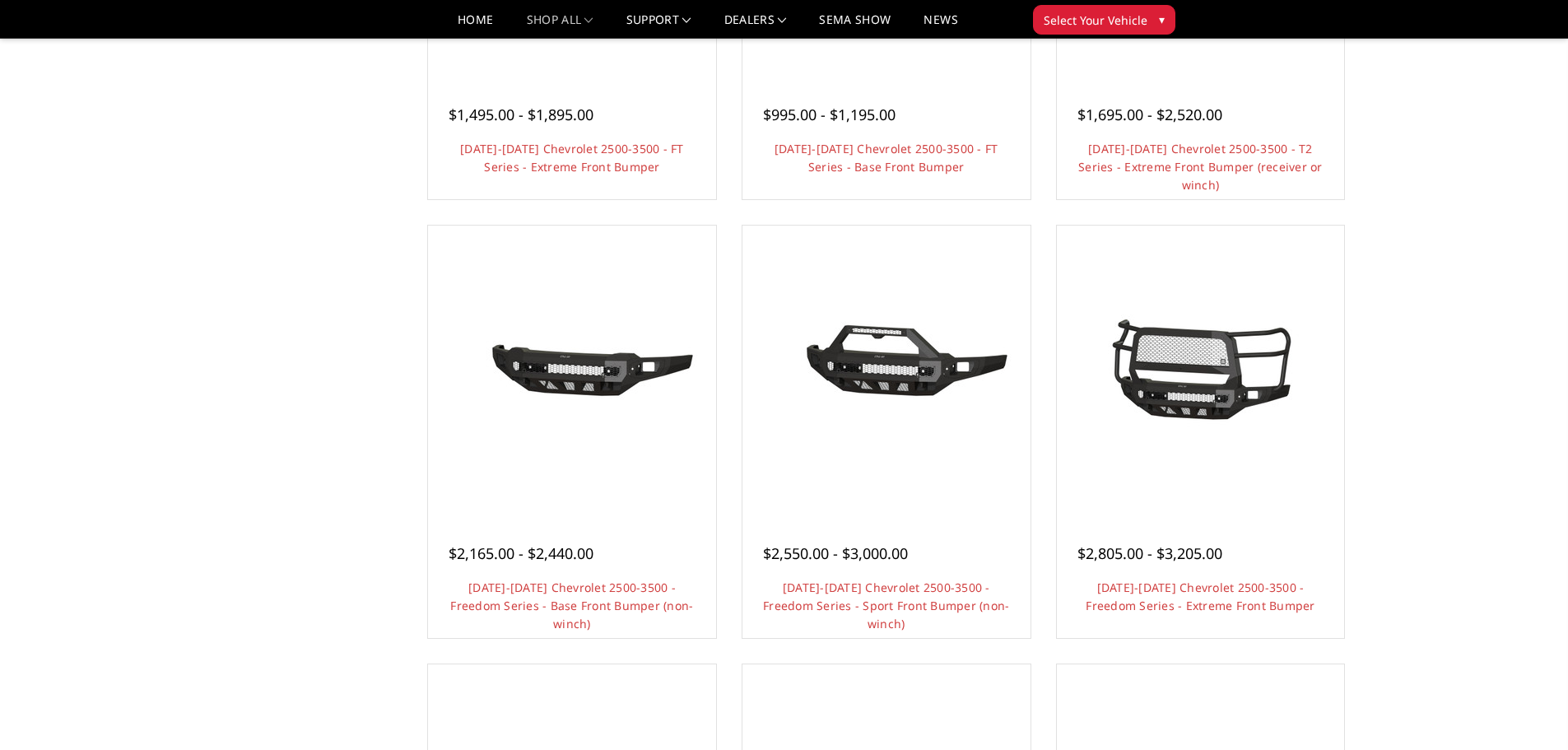
scroll to position [411, 0]
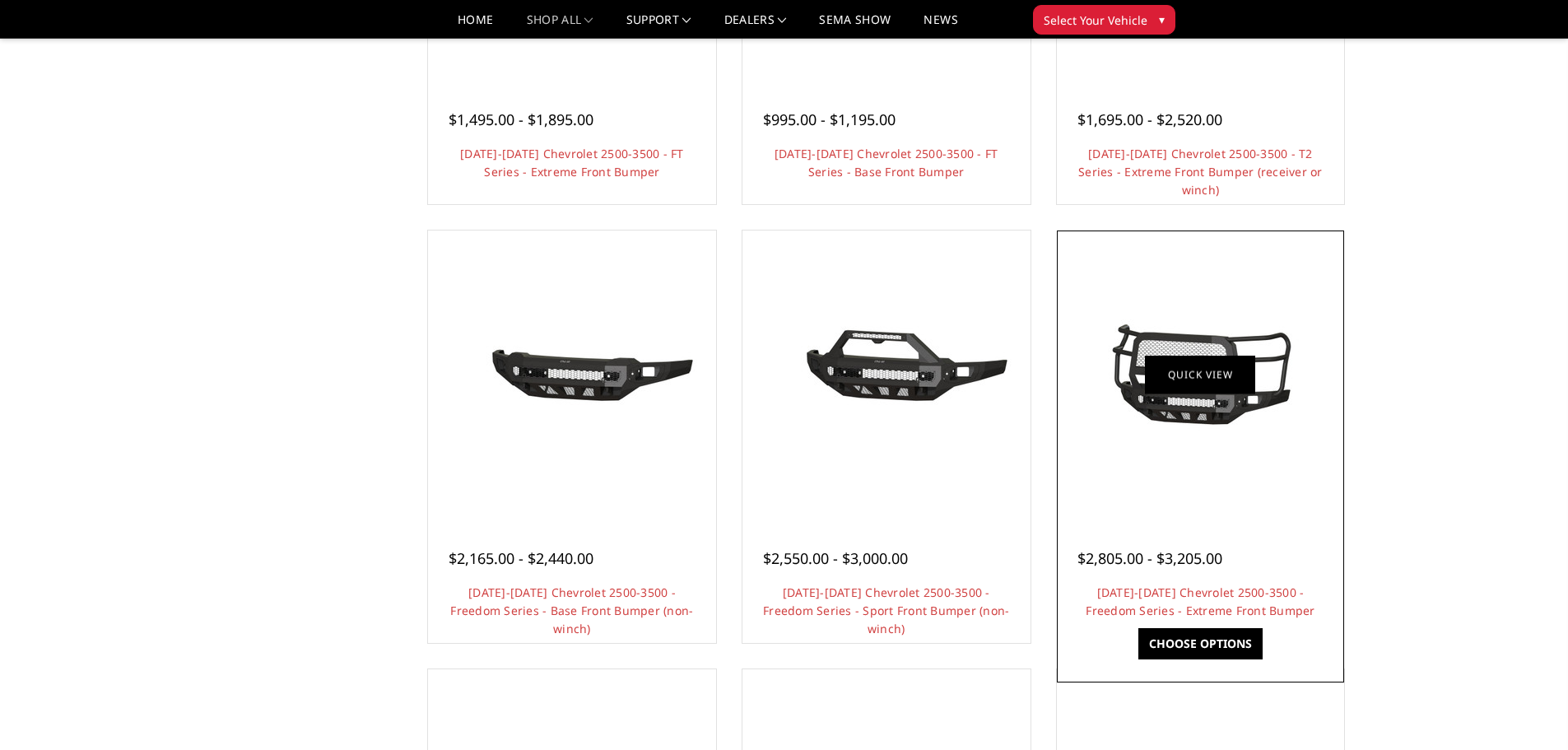
click at [1182, 380] on link "Quick view" at bounding box center [1201, 374] width 110 height 39
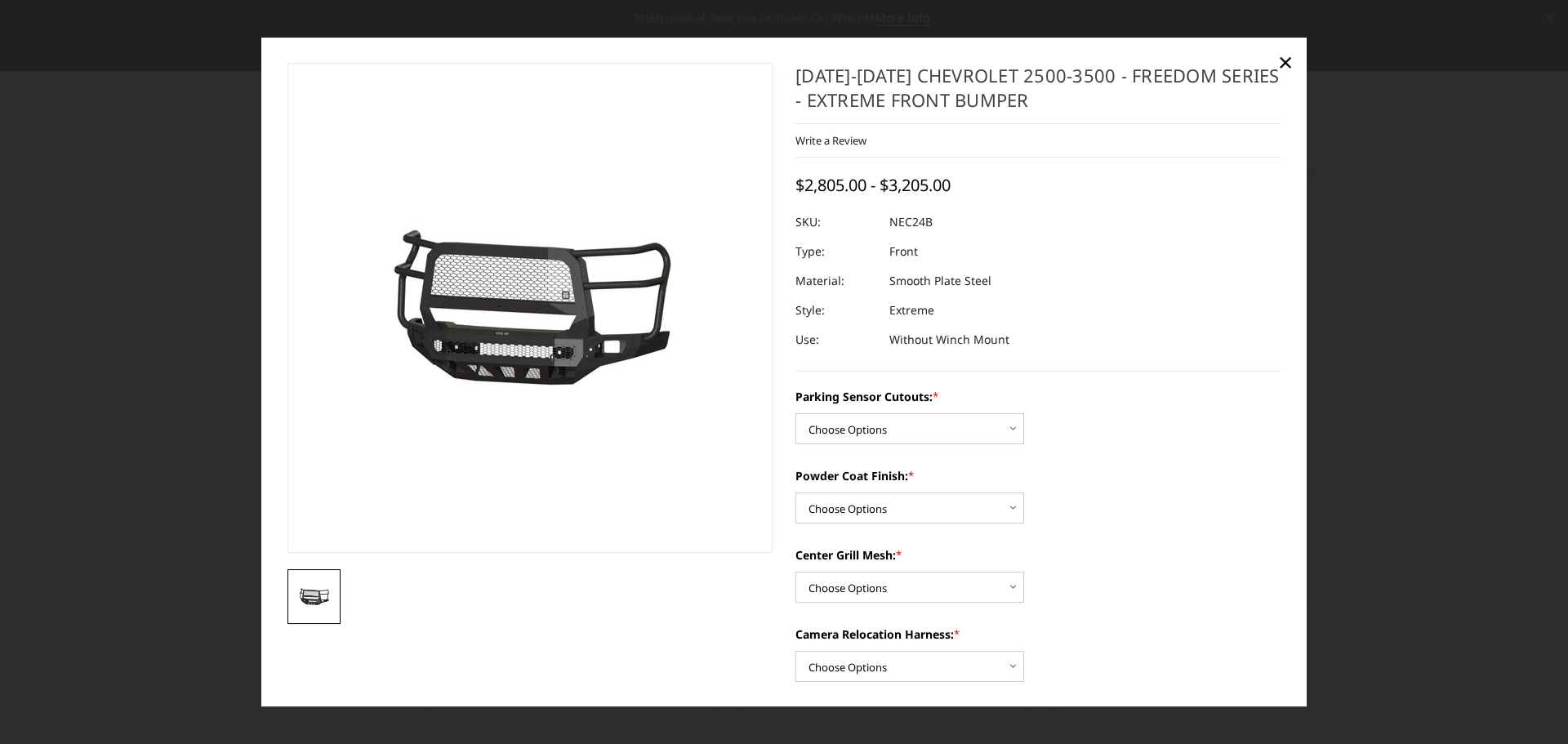
drag, startPoint x: 1284, startPoint y: 61, endPoint x: 1282, endPoint y: 154, distance: 93.0
click at [1284, 62] on span "×" at bounding box center [1286, 61] width 15 height 35
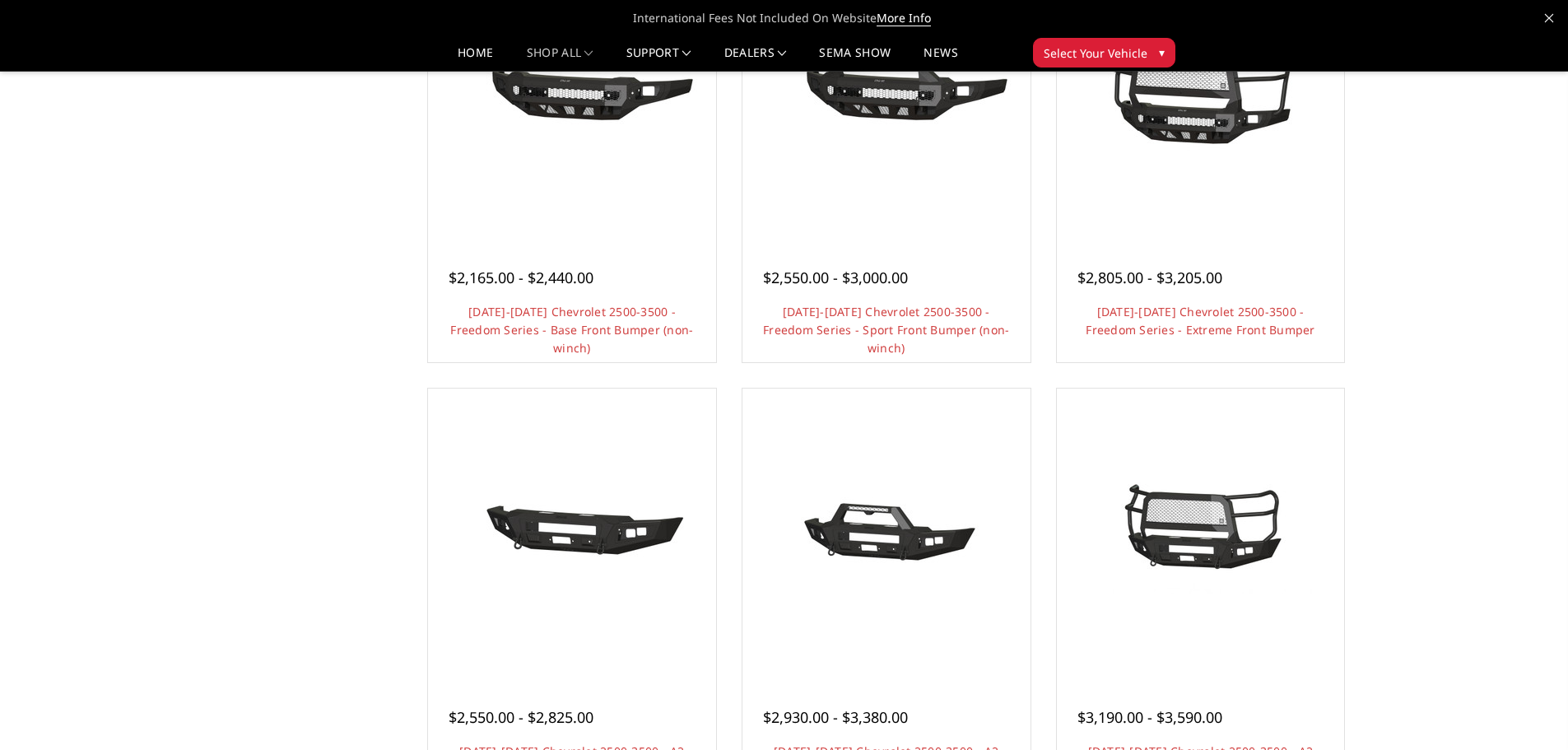
scroll to position [823, 0]
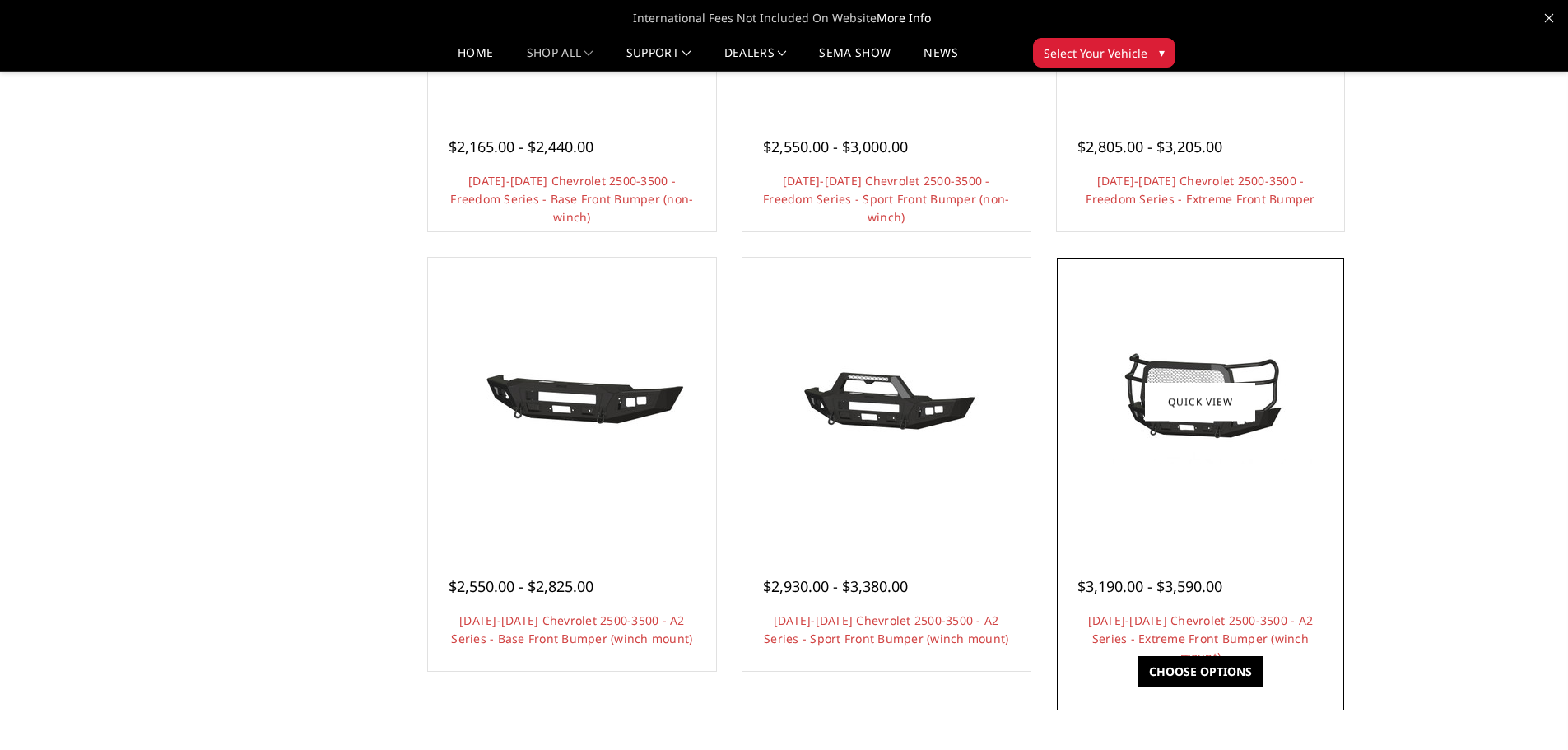
click at [1206, 433] on img at bounding box center [1201, 402] width 264 height 124
